Goal: Task Accomplishment & Management: Use online tool/utility

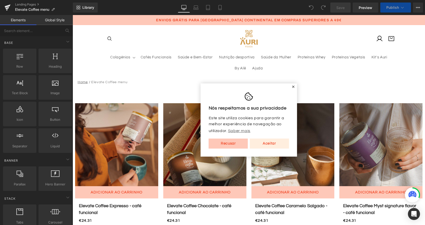
click at [268, 145] on link "Aceitar" at bounding box center [268, 144] width 39 height 10
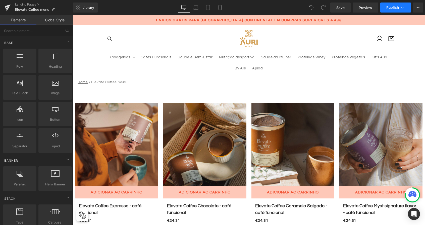
click at [404, 10] on icon at bounding box center [402, 7] width 5 height 5
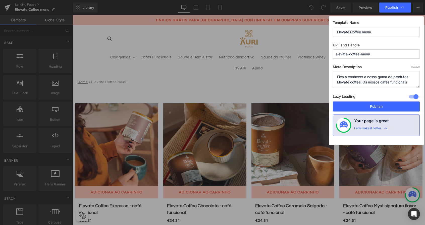
click at [375, 55] on input "elevate-coffee-menu" at bounding box center [376, 53] width 87 height 9
click at [353, 87] on textarea "Fica a conhecer a nossa gama de produtos Elevate coffee. Os nossos cafés funcio…" at bounding box center [376, 79] width 87 height 17
drag, startPoint x: 356, startPoint y: 82, endPoint x: 364, endPoint y: 103, distance: 21.7
click at [364, 103] on div "Template Name Elevate Coffee menu URL and Handle elevate-coffee-menu Meta Descr…" at bounding box center [376, 80] width 95 height 129
click at [356, 84] on textarea "Fica a conhecer a nossa gama de produtos Elevate coffee. Os nossos cafés funcio…" at bounding box center [376, 79] width 87 height 17
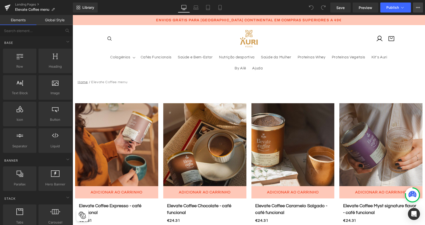
click at [418, 7] on icon at bounding box center [418, 8] width 4 height 4
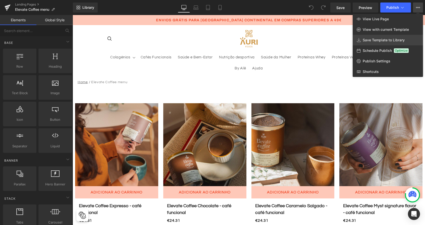
click at [402, 42] on span "Save Template to Library" at bounding box center [383, 40] width 42 height 5
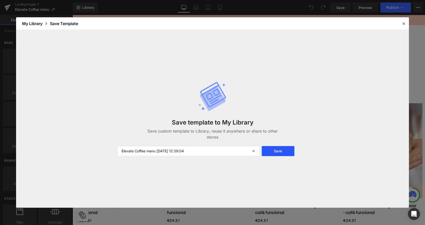
click at [272, 155] on button "Save" at bounding box center [278, 151] width 33 height 10
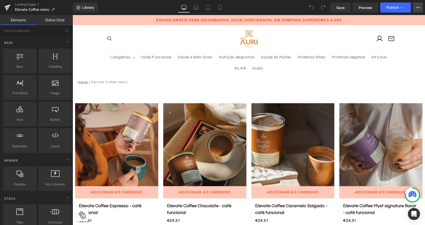
click at [416, 9] on icon at bounding box center [418, 8] width 4 height 4
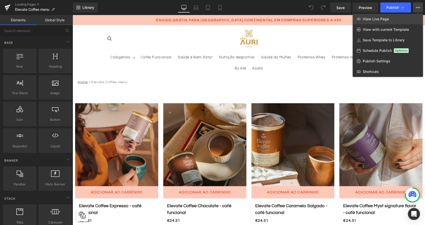
click at [381, 21] on span "View Live Page" at bounding box center [375, 19] width 26 height 5
